Goal: Check status: Check status

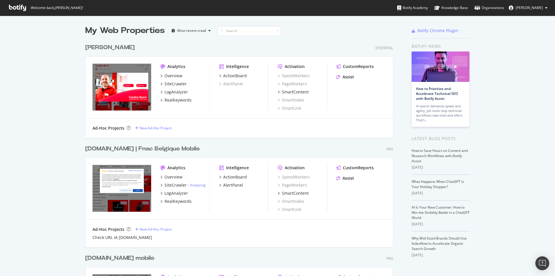
scroll to position [106, 0]
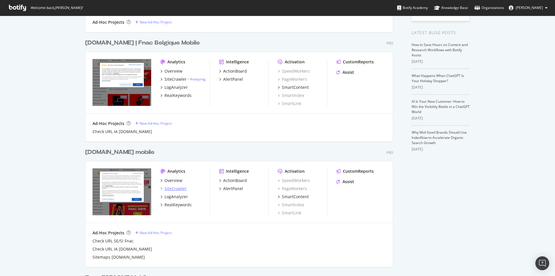
click at [174, 187] on div "SiteCrawler" at bounding box center [175, 188] width 22 height 6
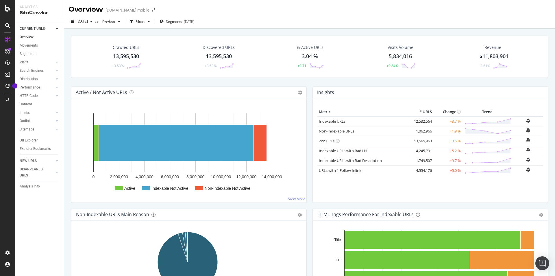
click at [504, 19] on div "[DATE] vs Previous Filters Segments [DATE]" at bounding box center [309, 23] width 490 height 12
